Goal: Navigation & Orientation: Understand site structure

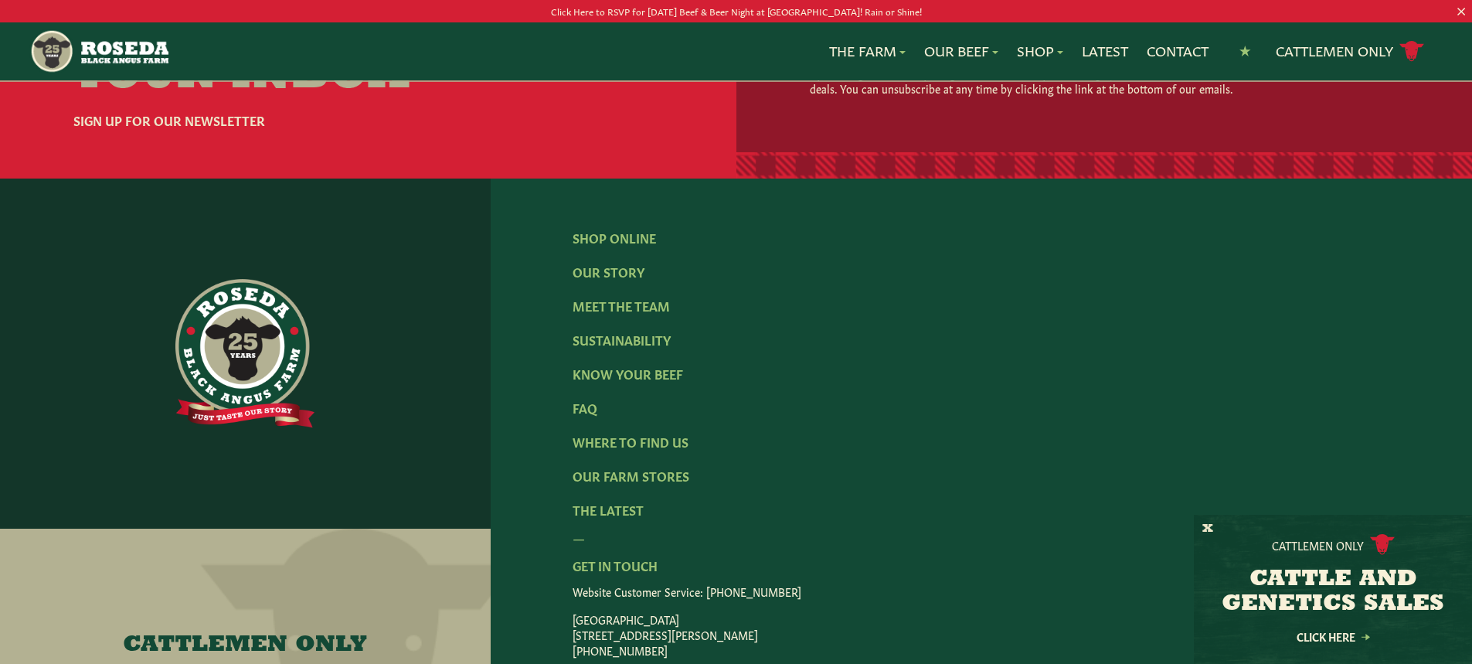
scroll to position [2576, 0]
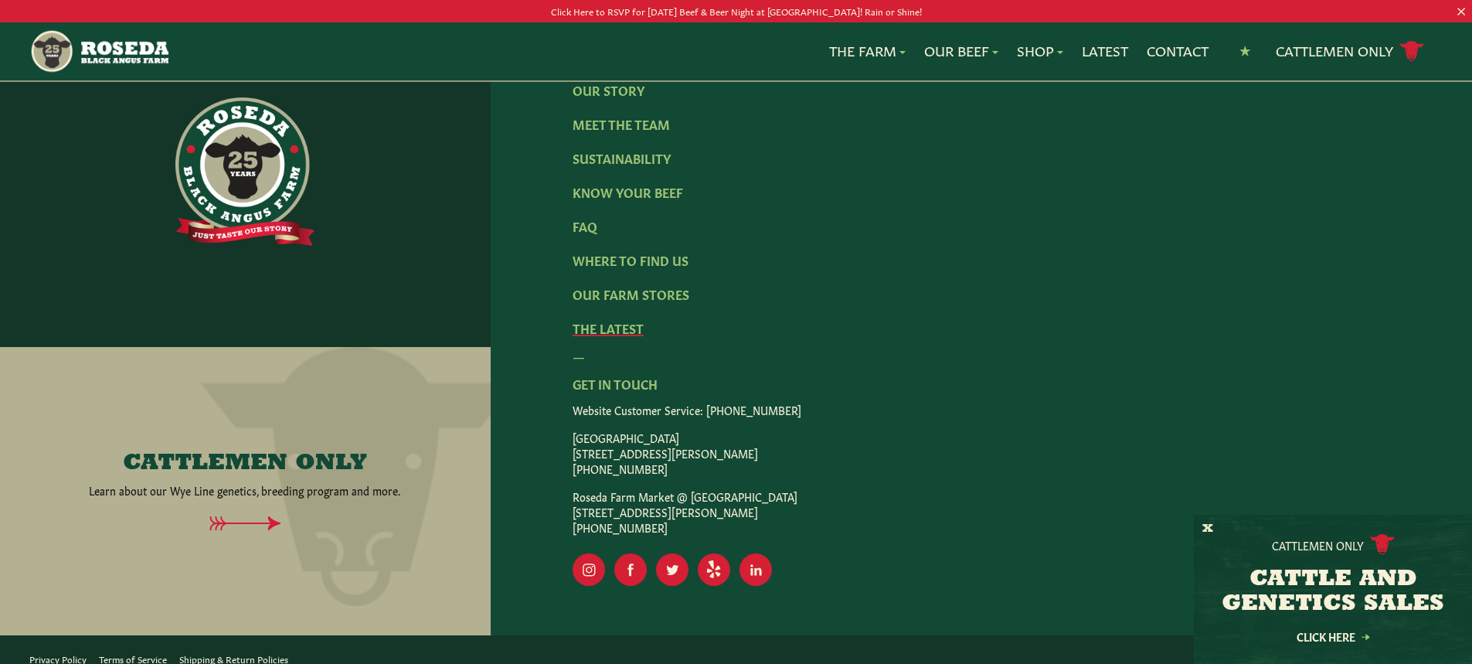
click at [606, 319] on link "The Latest" at bounding box center [607, 327] width 71 height 17
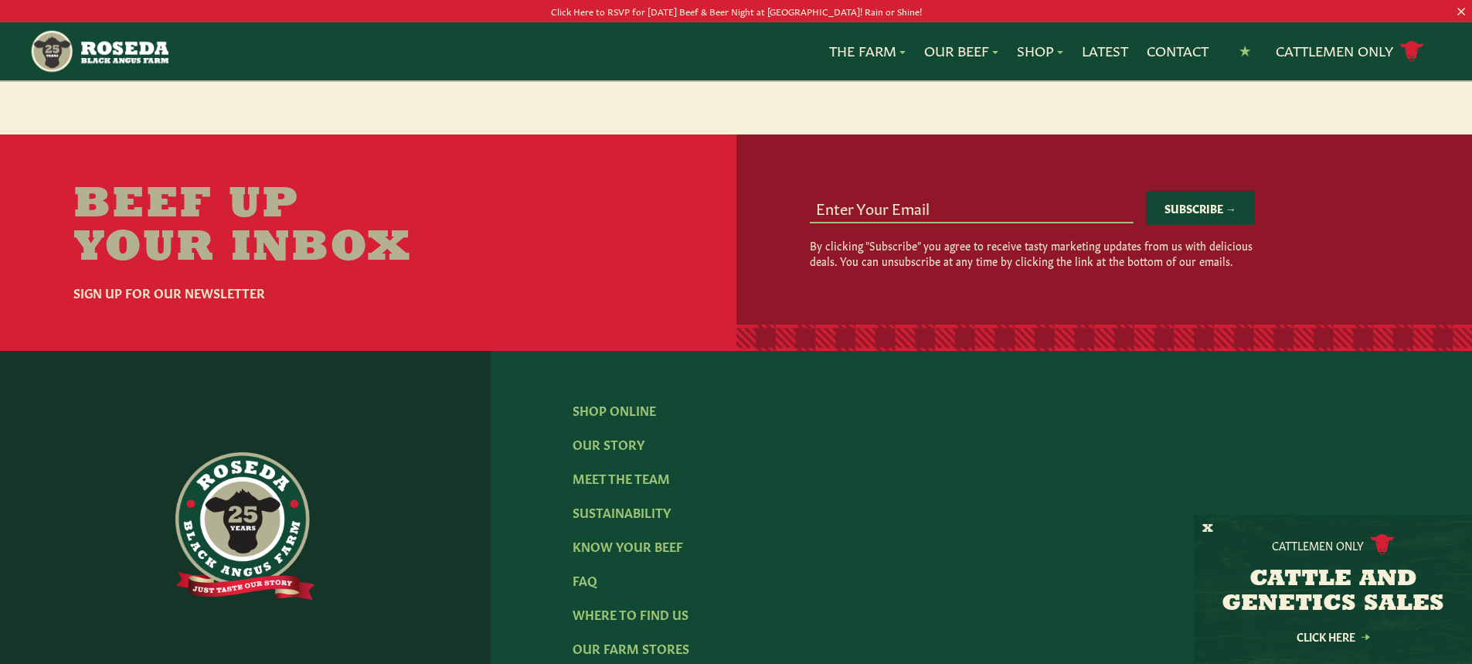
scroll to position [2472, 0]
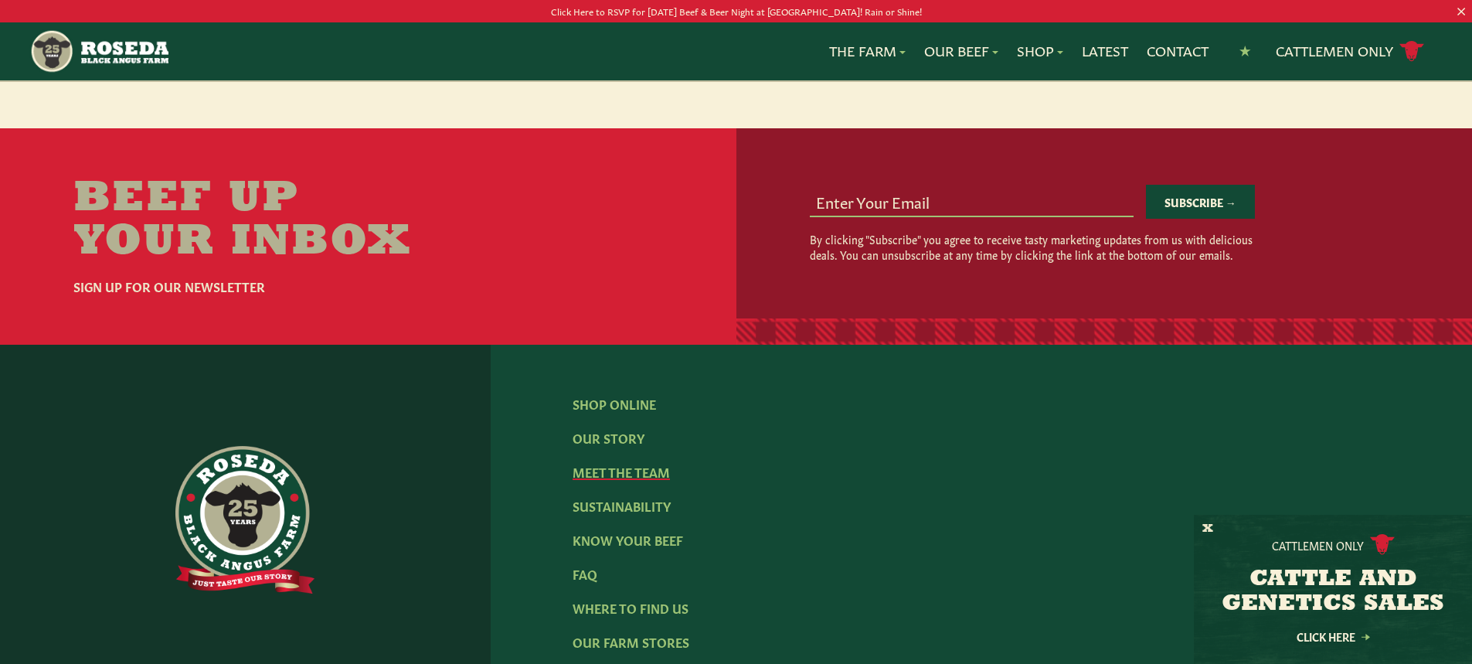
click at [627, 474] on link "Meet The Team" at bounding box center [620, 471] width 97 height 17
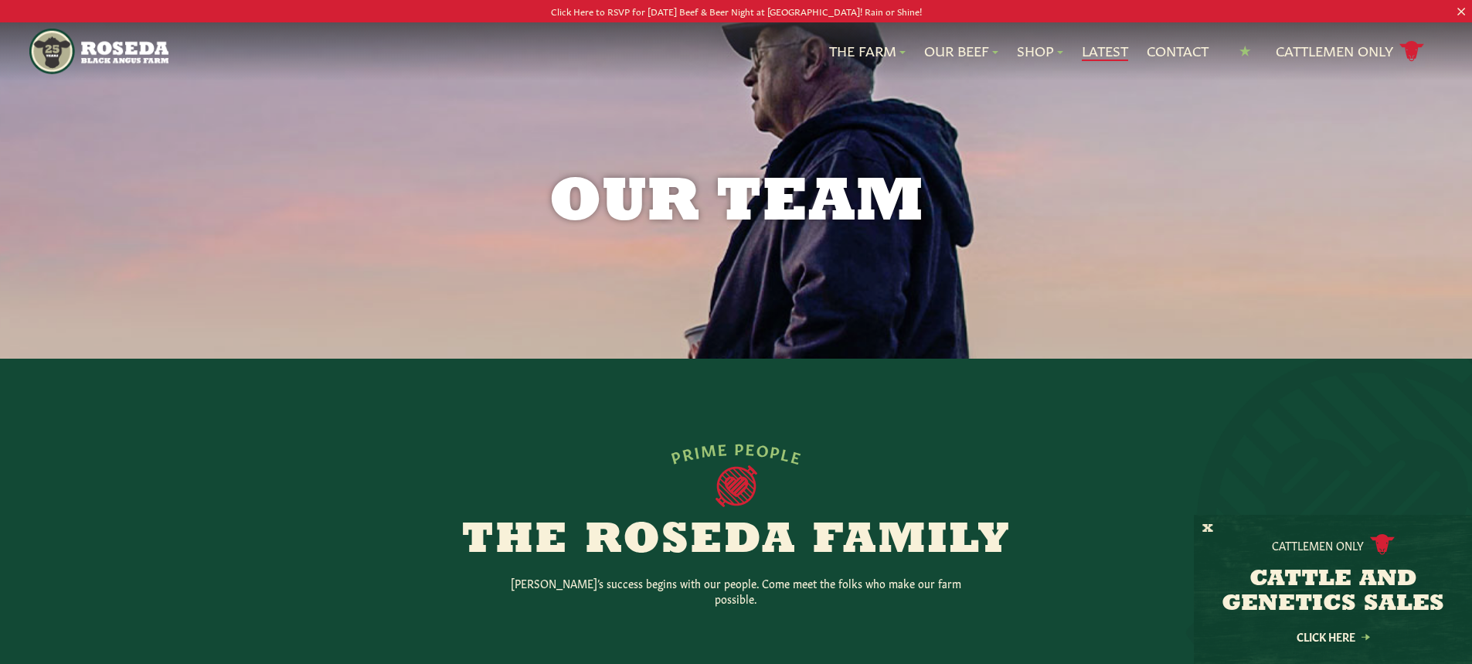
click at [1108, 47] on link "Latest" at bounding box center [1105, 51] width 46 height 20
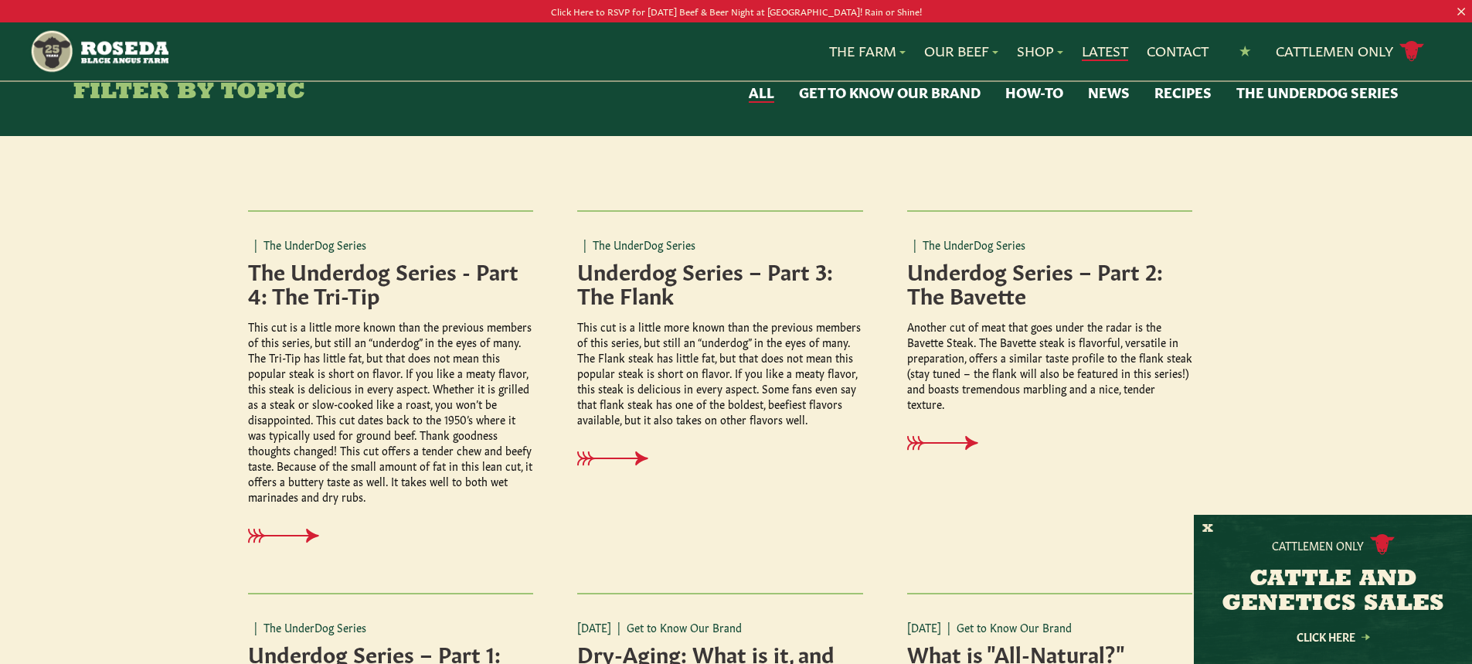
scroll to position [541, 0]
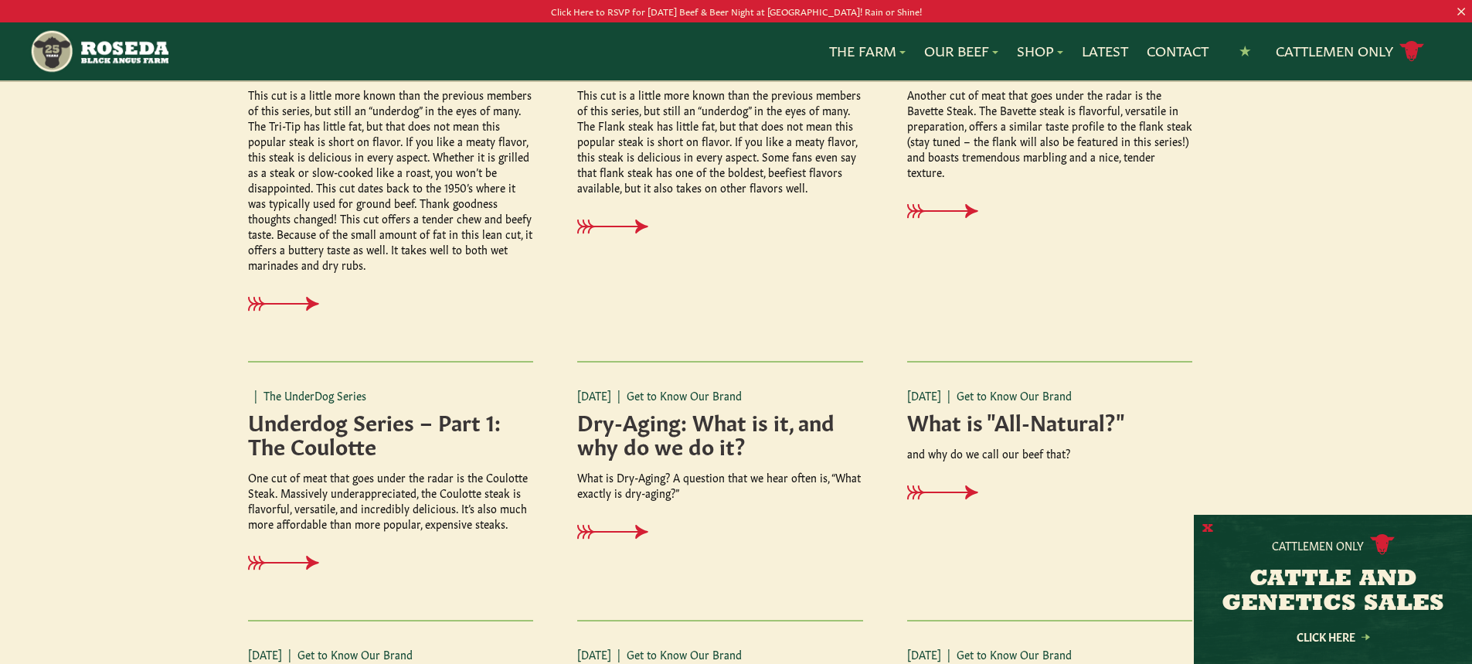
click at [1207, 527] on button "X" at bounding box center [1207, 529] width 11 height 16
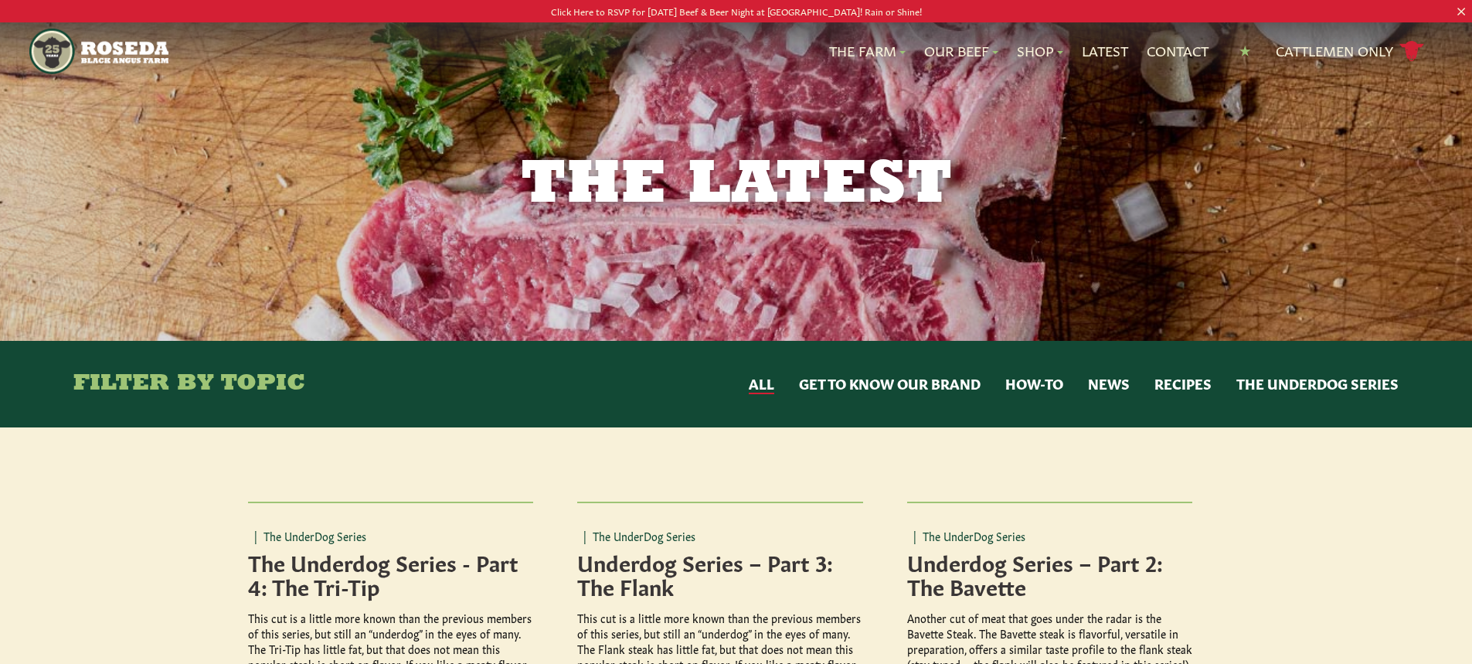
scroll to position [0, 0]
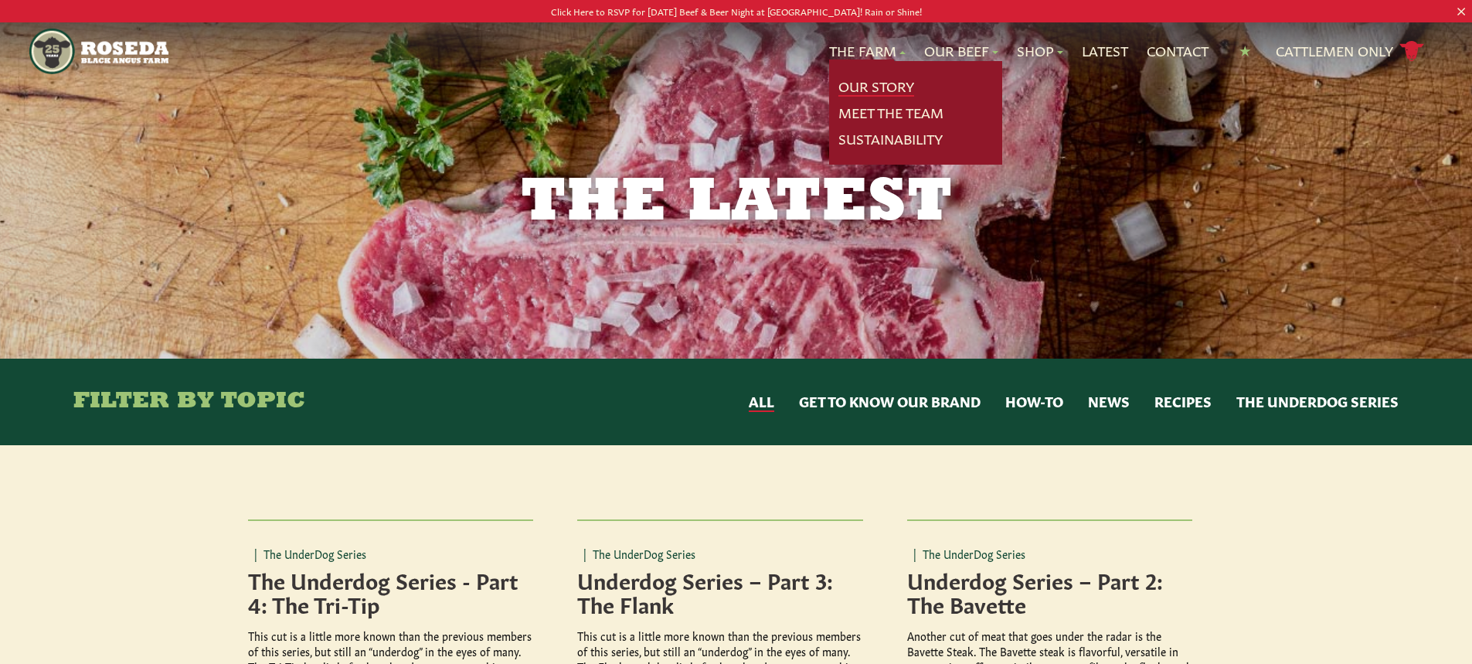
click at [866, 84] on link "Our Story" at bounding box center [876, 86] width 76 height 20
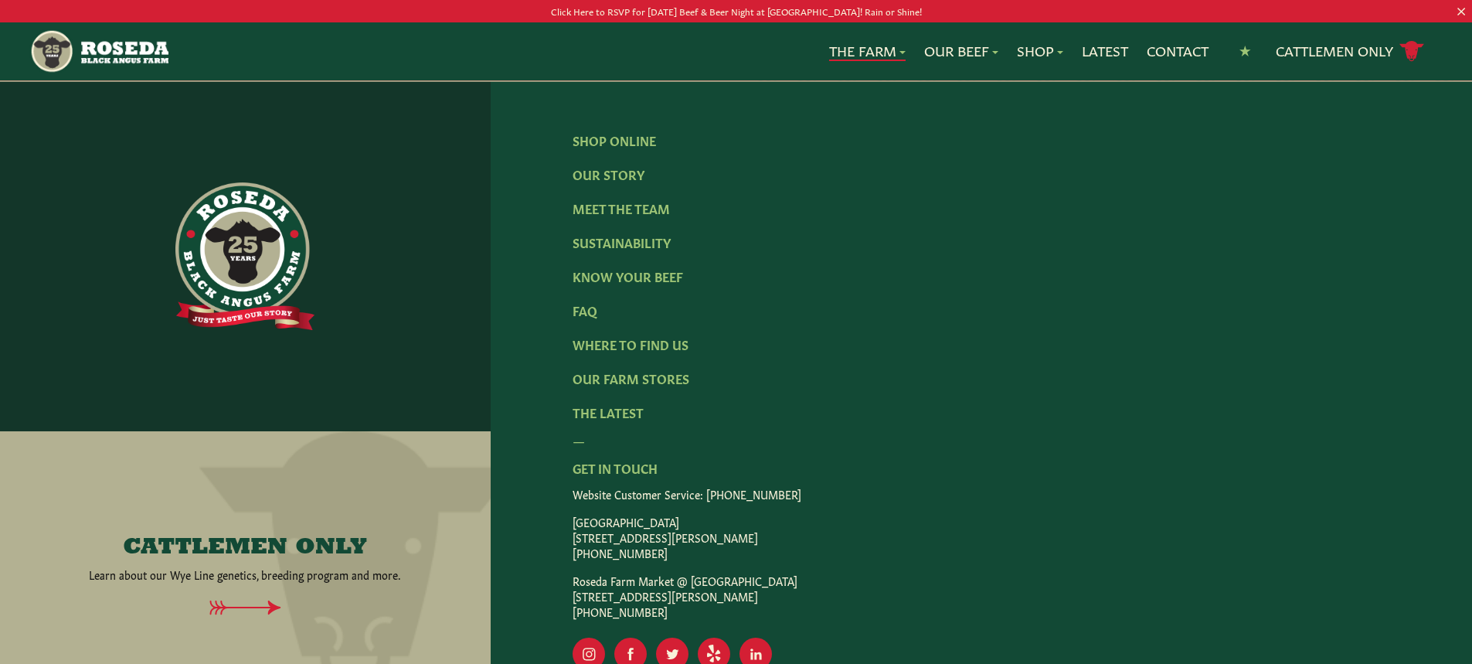
scroll to position [4719, 0]
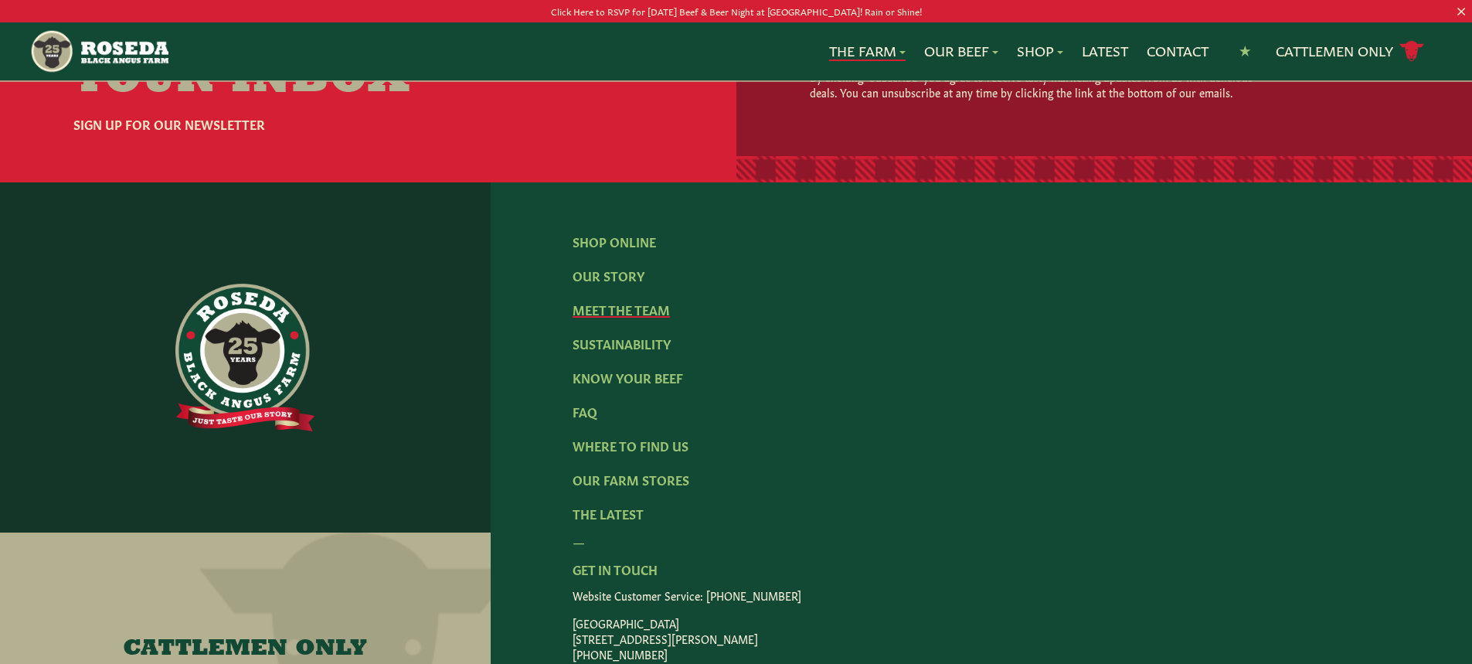
click at [621, 301] on link "Meet The Team" at bounding box center [620, 309] width 97 height 17
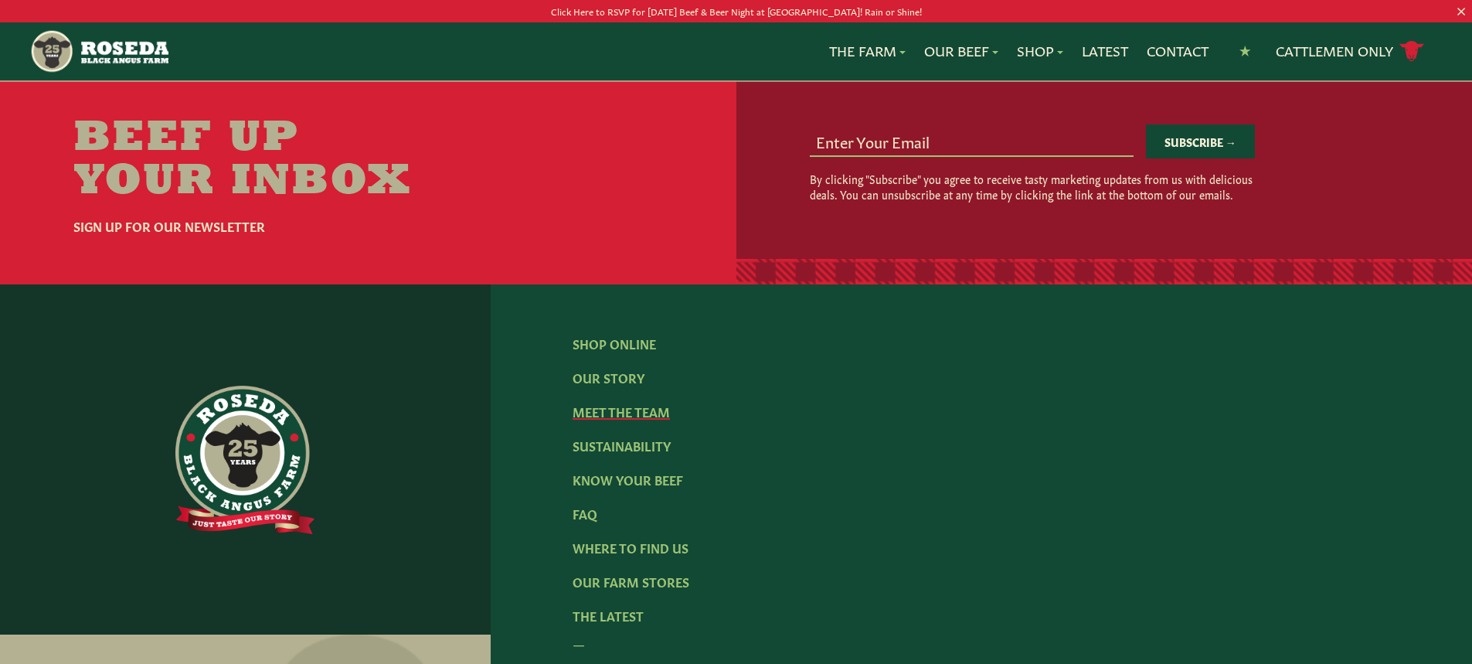
scroll to position [2086, 0]
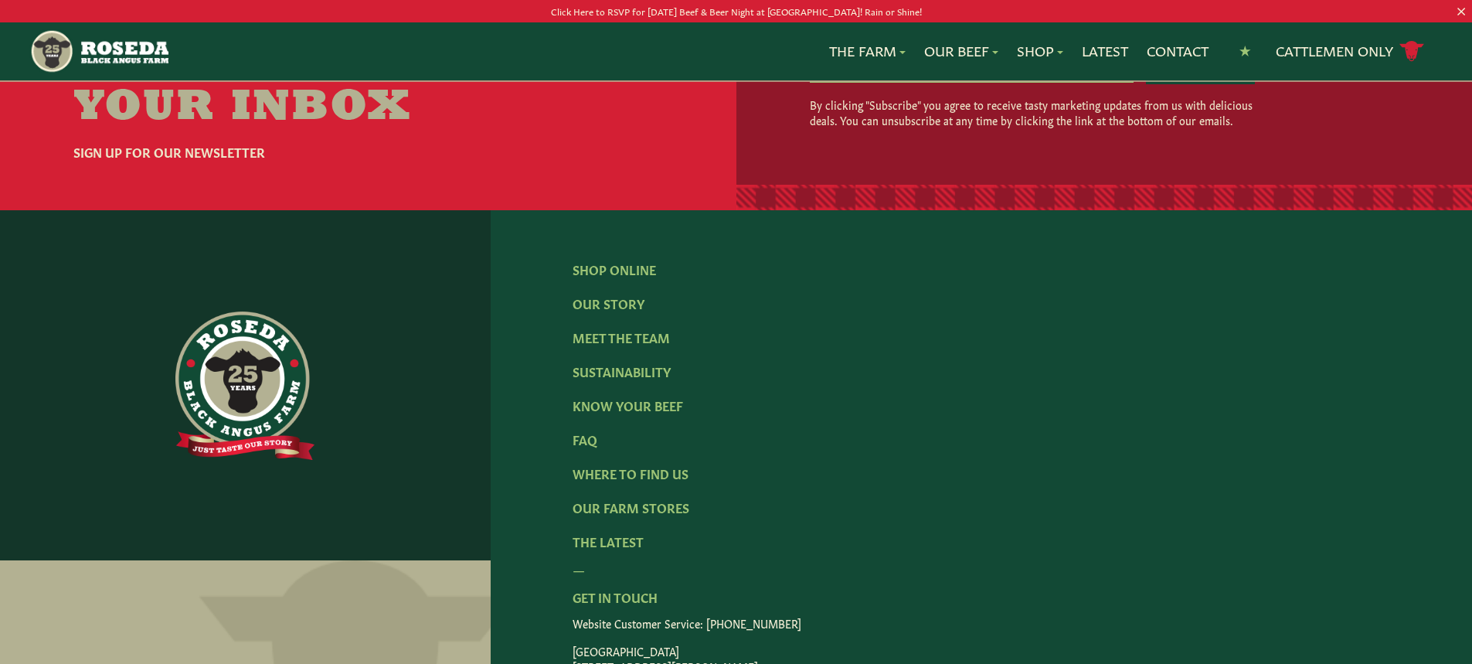
click at [242, 311] on img at bounding box center [244, 385] width 139 height 148
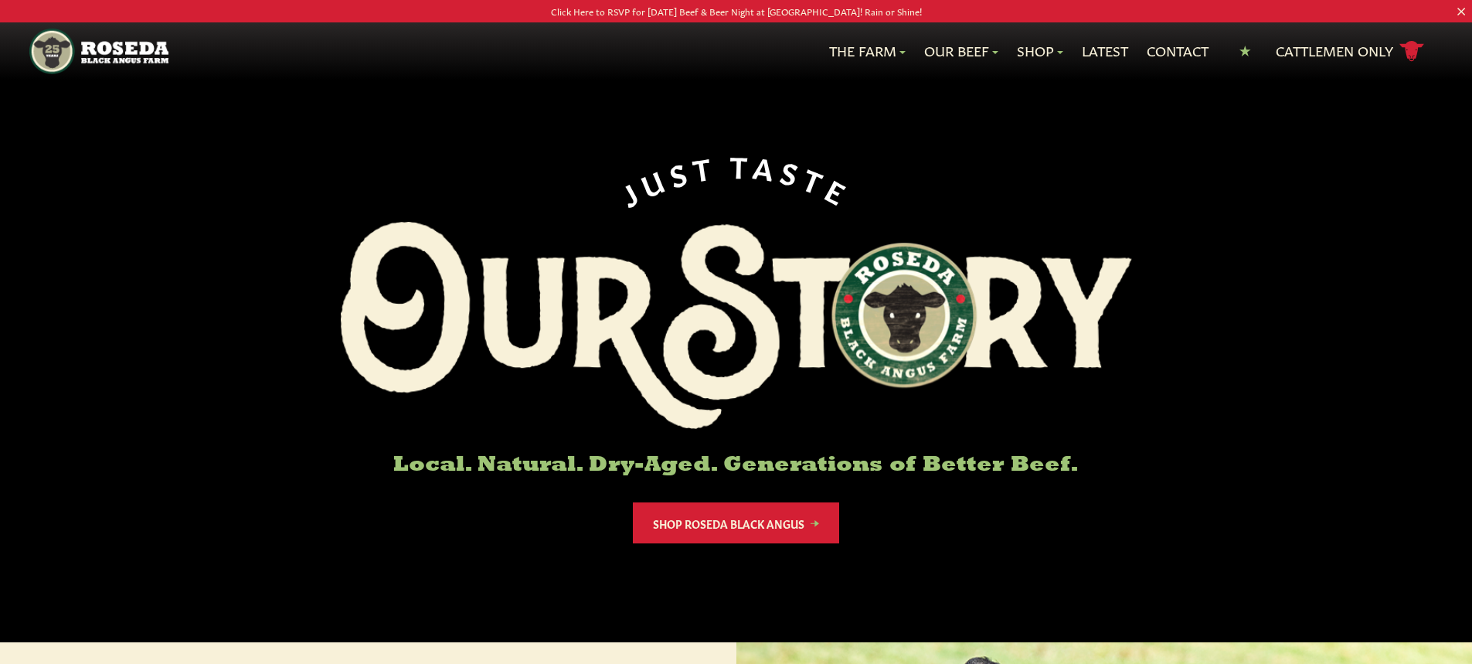
click at [141, 45] on img "Main Navigation" at bounding box center [98, 52] width 138 height 46
click at [132, 52] on img "Main Navigation" at bounding box center [98, 52] width 138 height 46
click at [1187, 50] on link "Contact" at bounding box center [1177, 51] width 62 height 20
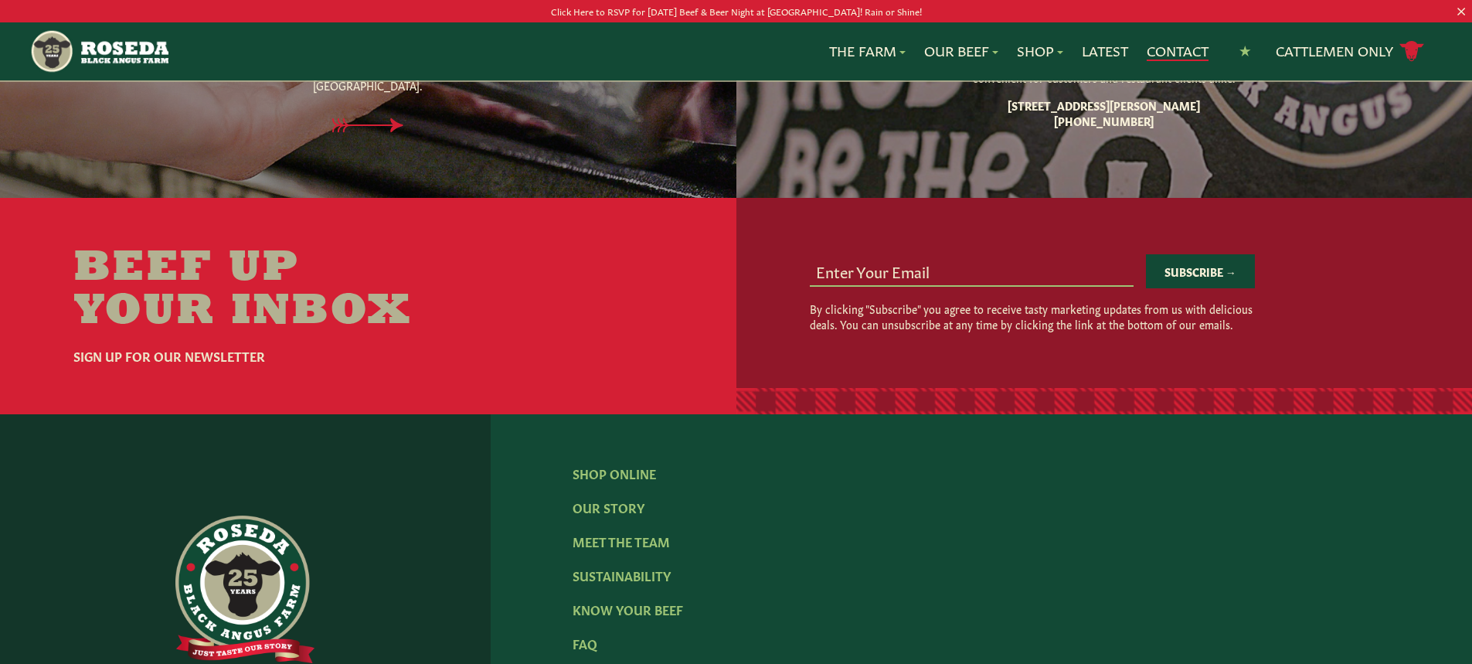
scroll to position [1622, 0]
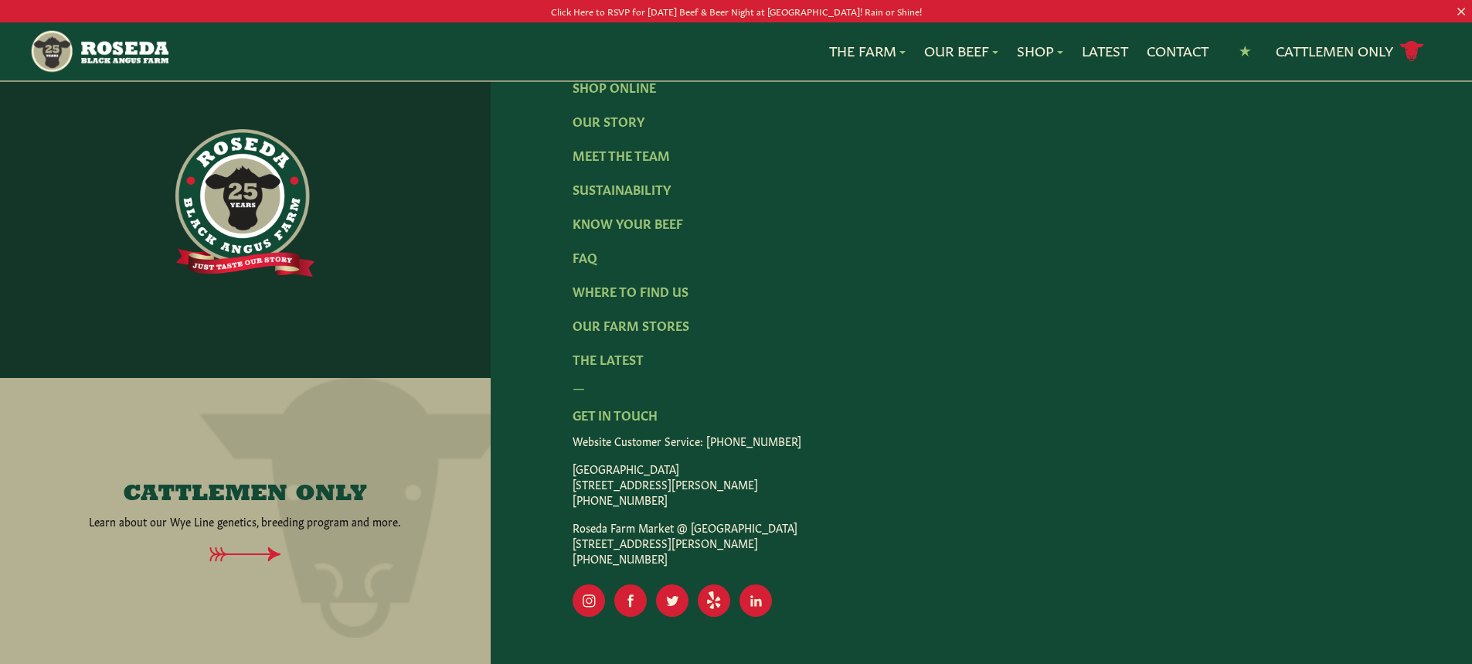
click at [605, 474] on p "[GEOGRAPHIC_DATA] [STREET_ADDRESS][PERSON_NAME] [PHONE_NUMBER]" at bounding box center [980, 483] width 817 height 46
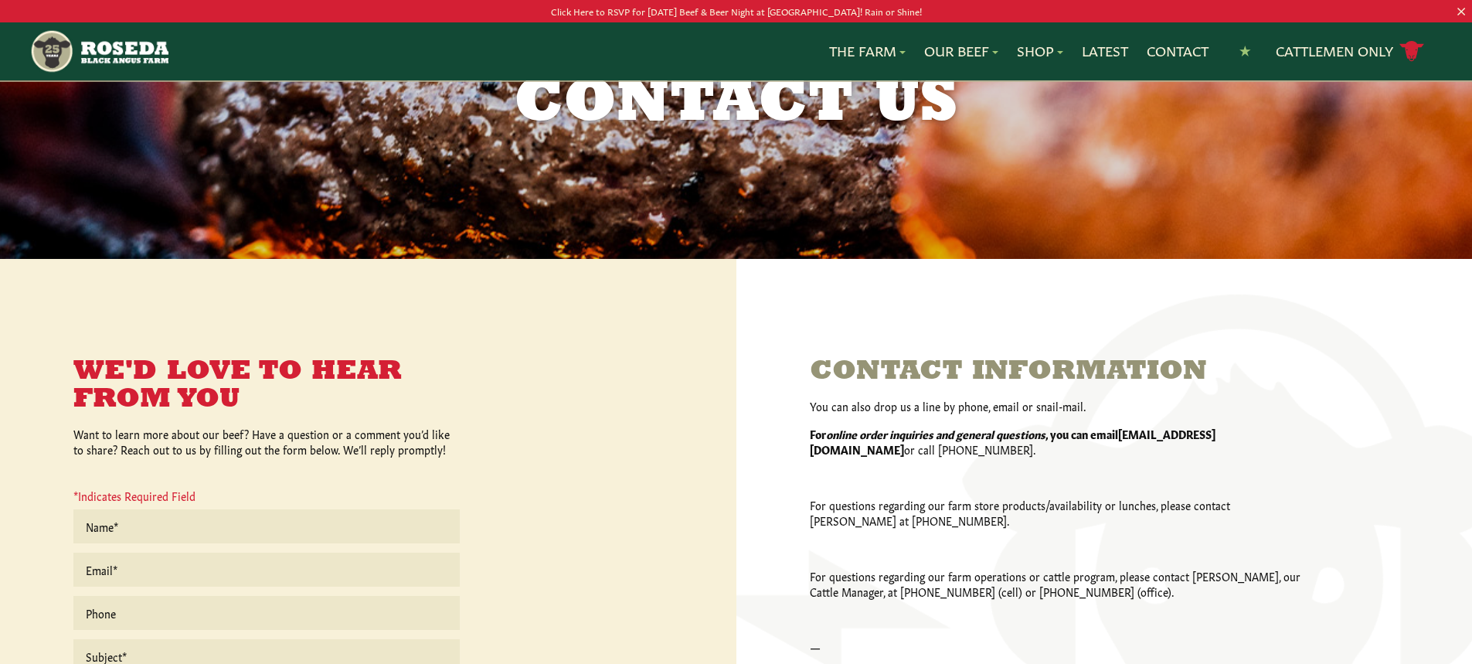
scroll to position [77, 0]
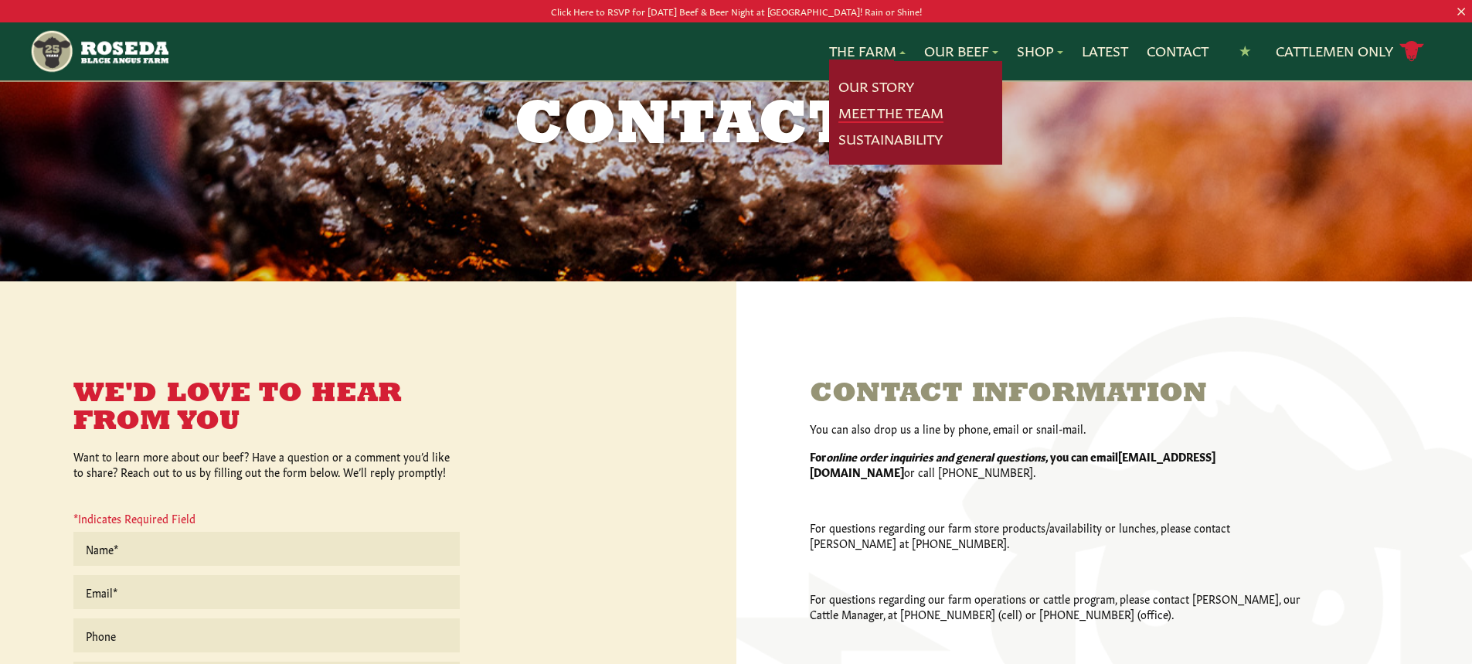
click at [879, 108] on link "Meet The Team" at bounding box center [890, 113] width 105 height 20
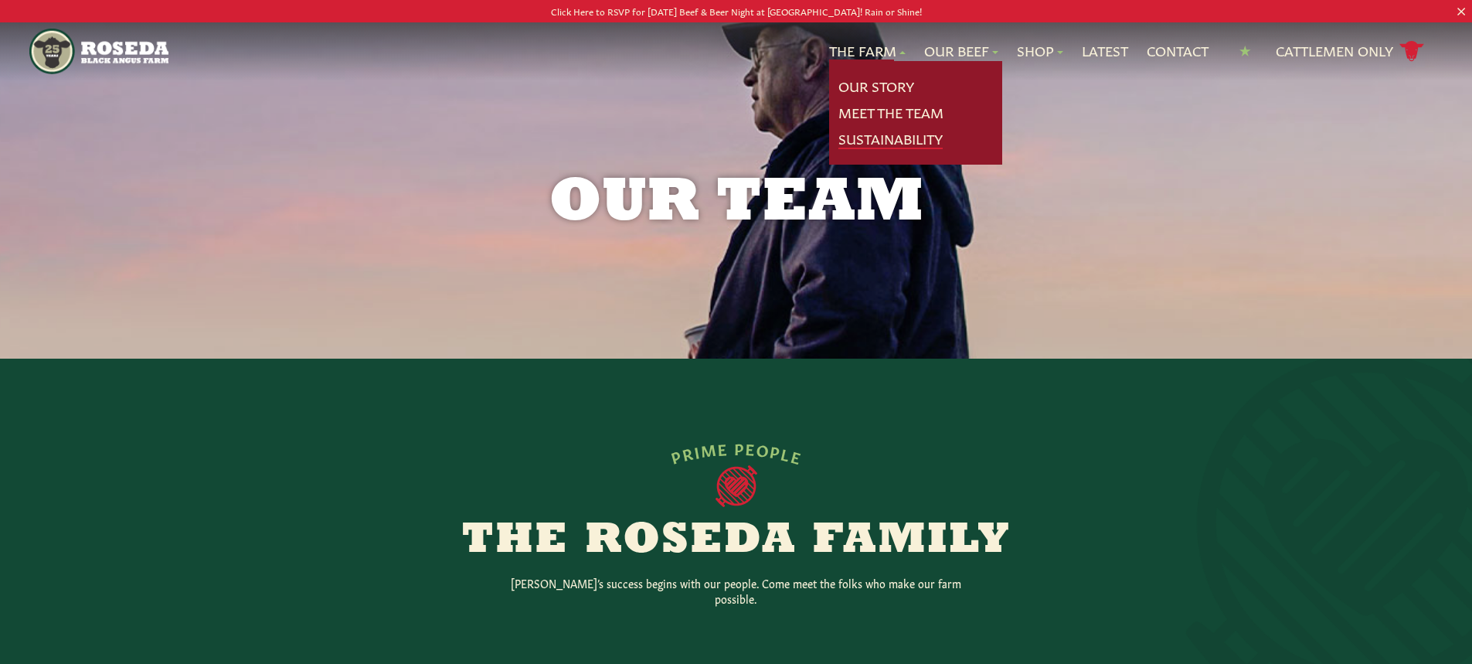
click at [859, 135] on link "Sustainability" at bounding box center [890, 139] width 104 height 20
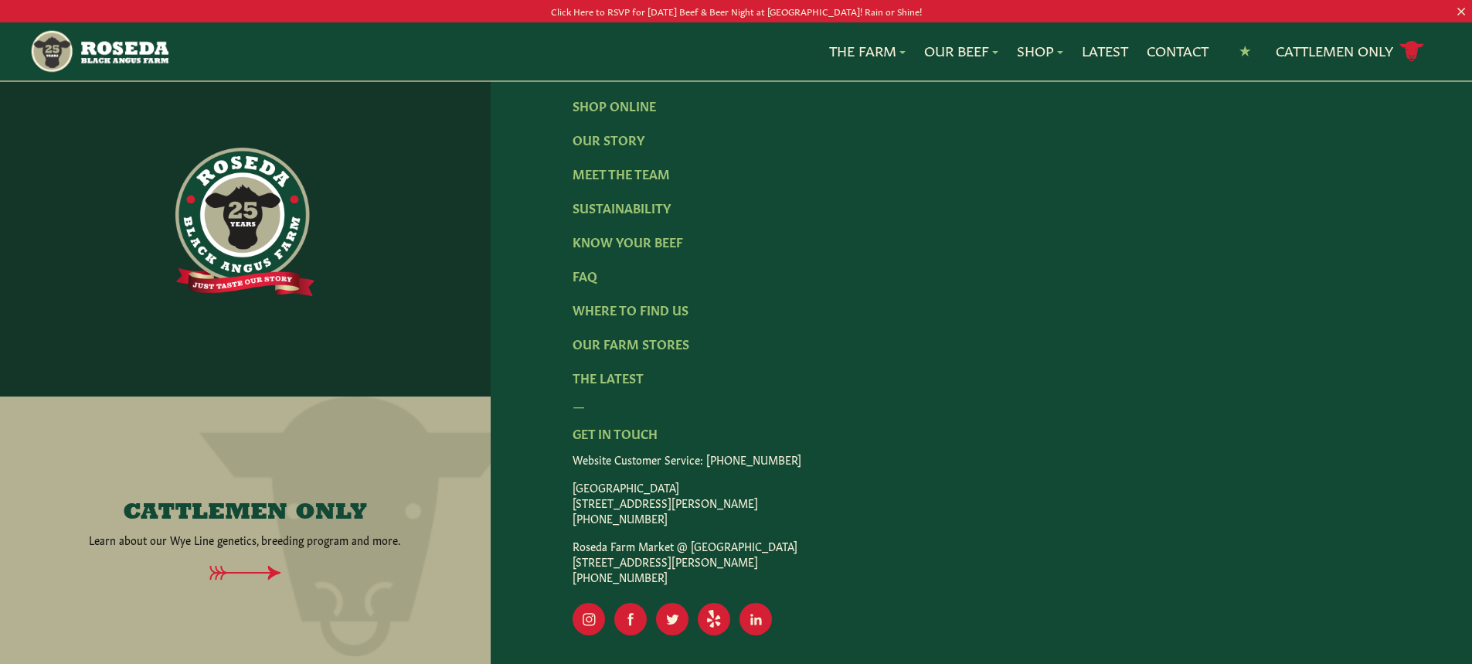
scroll to position [2431, 0]
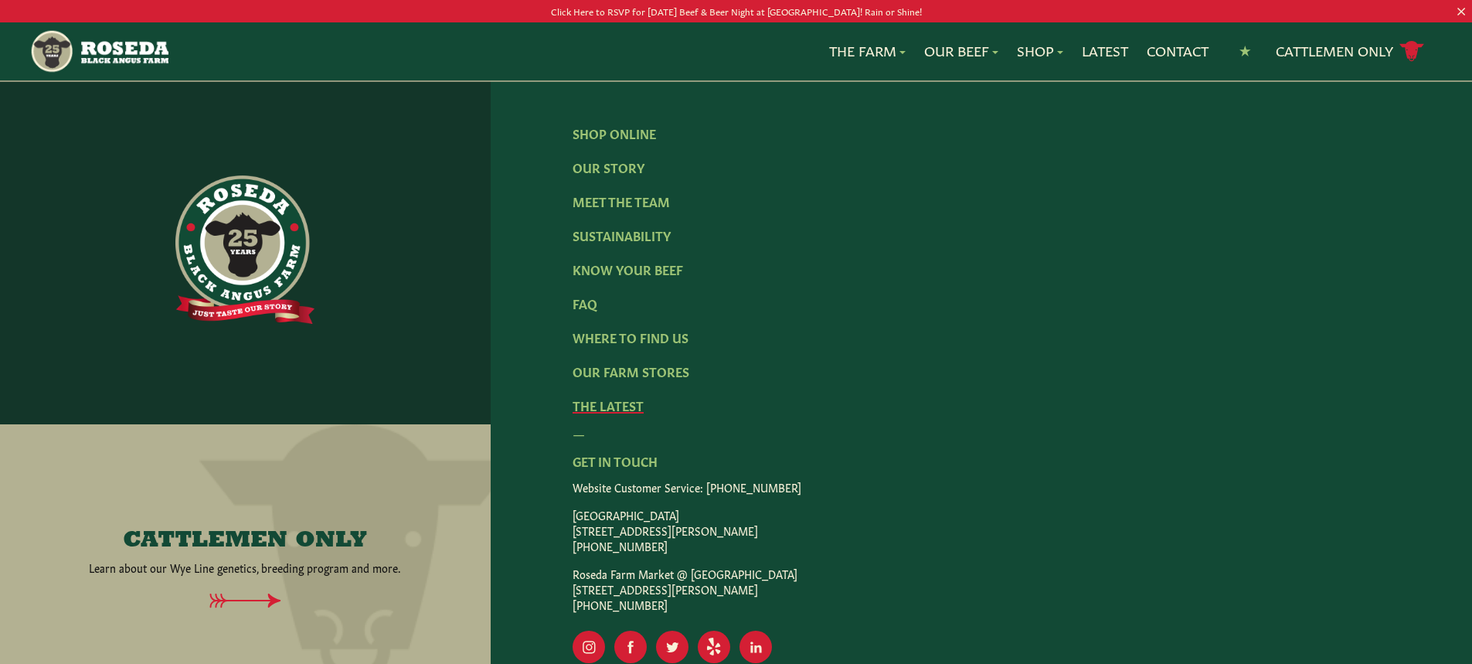
click at [606, 396] on link "The Latest" at bounding box center [607, 404] width 71 height 17
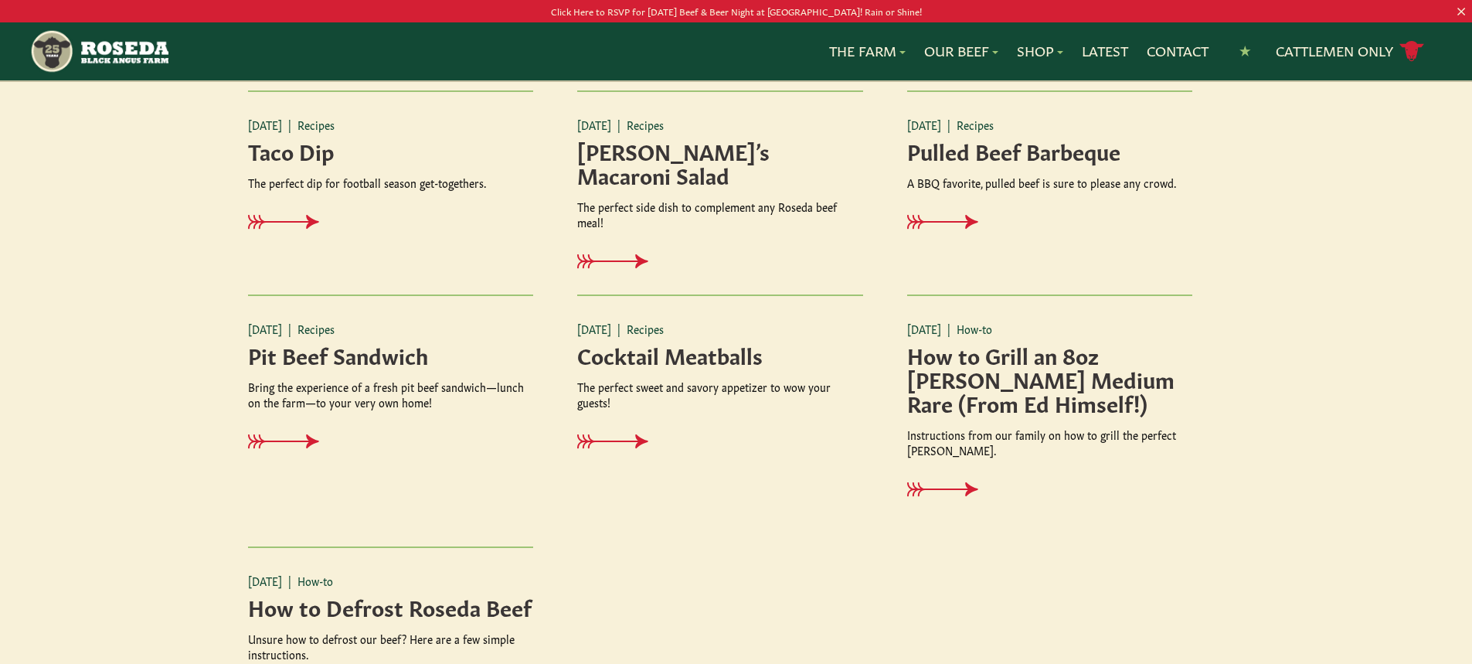
scroll to position [1748, 0]
